Goal: Navigation & Orientation: Find specific page/section

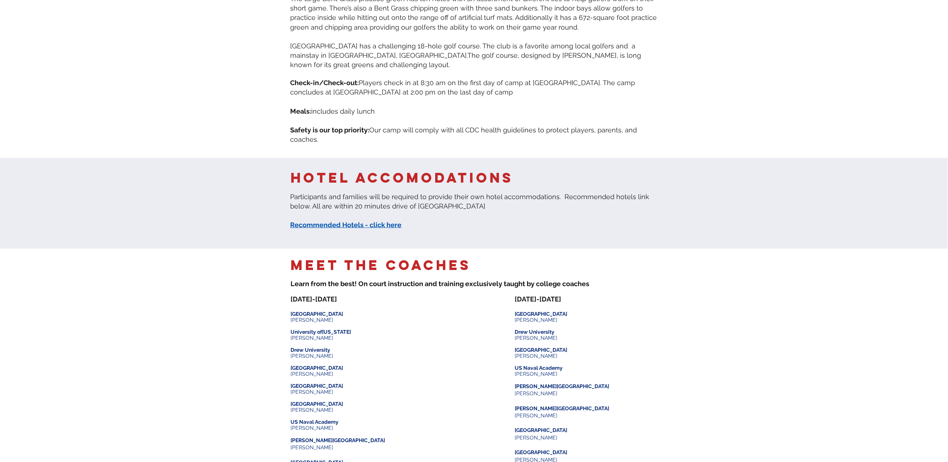
scroll to position [200, 0]
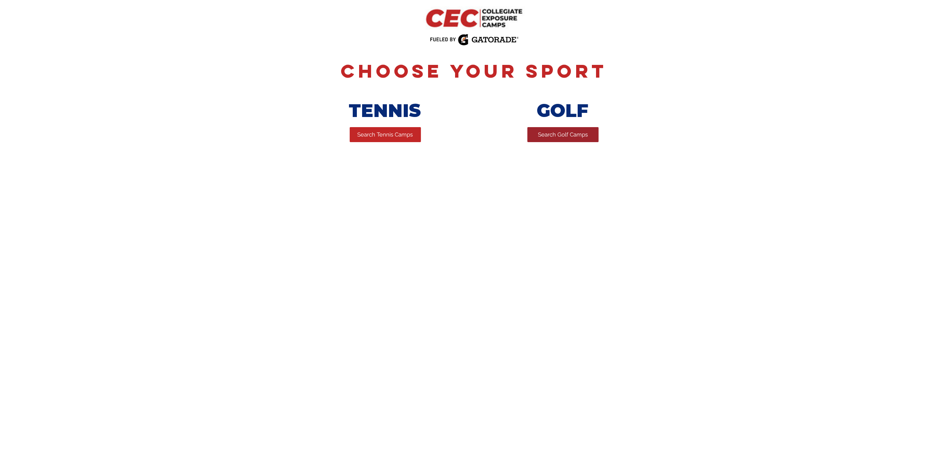
click at [549, 136] on span "Search Golf Camps" at bounding box center [563, 135] width 50 height 8
click at [551, 138] on span "Search Golf Camps" at bounding box center [563, 135] width 50 height 8
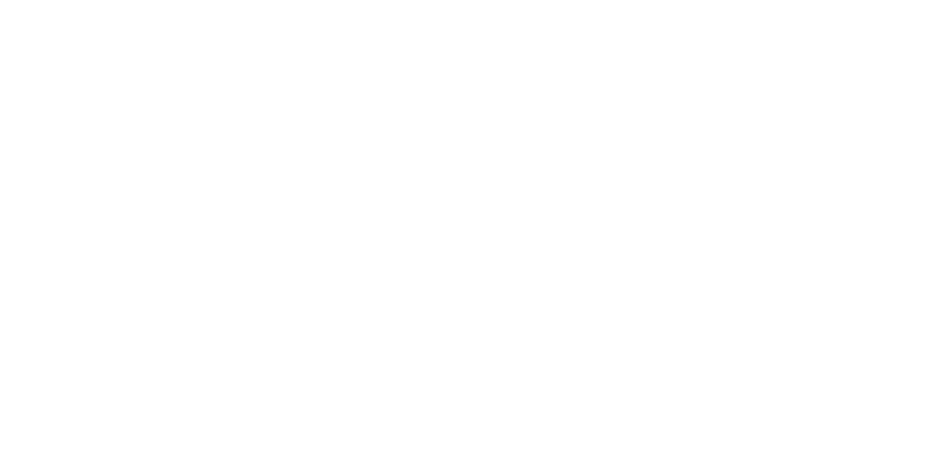
scroll to position [2097, 0]
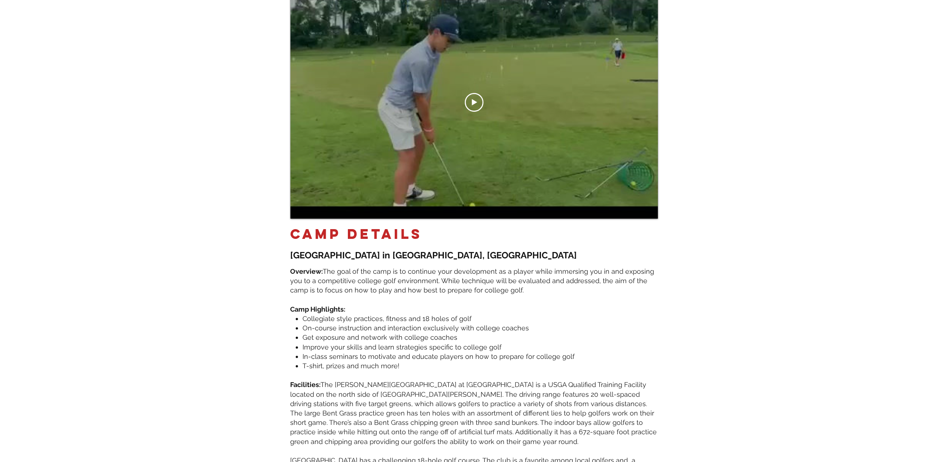
scroll to position [450, 0]
